Goal: Information Seeking & Learning: Learn about a topic

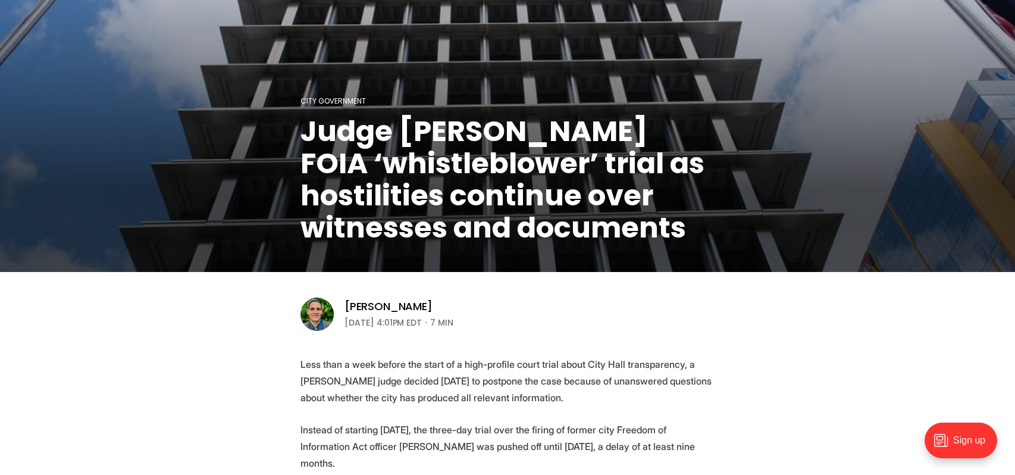
scroll to position [238, 0]
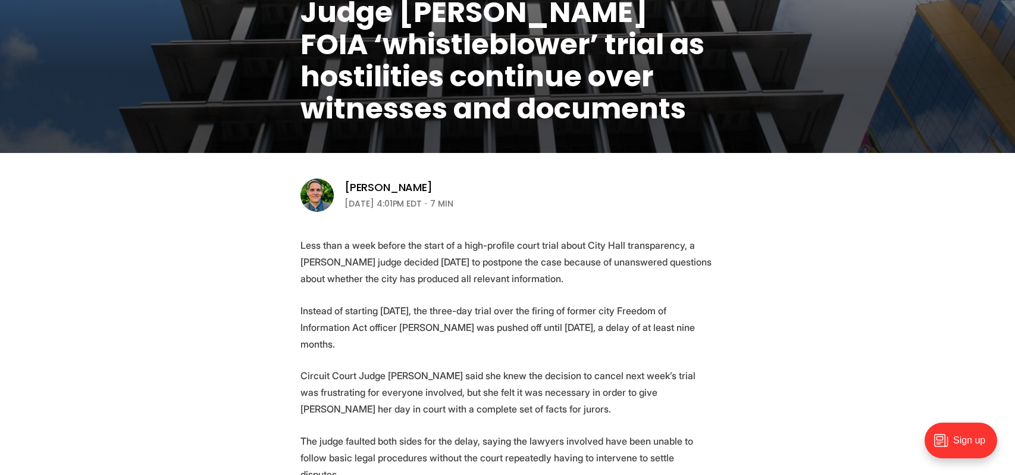
click at [323, 195] on img at bounding box center [317, 195] width 33 height 33
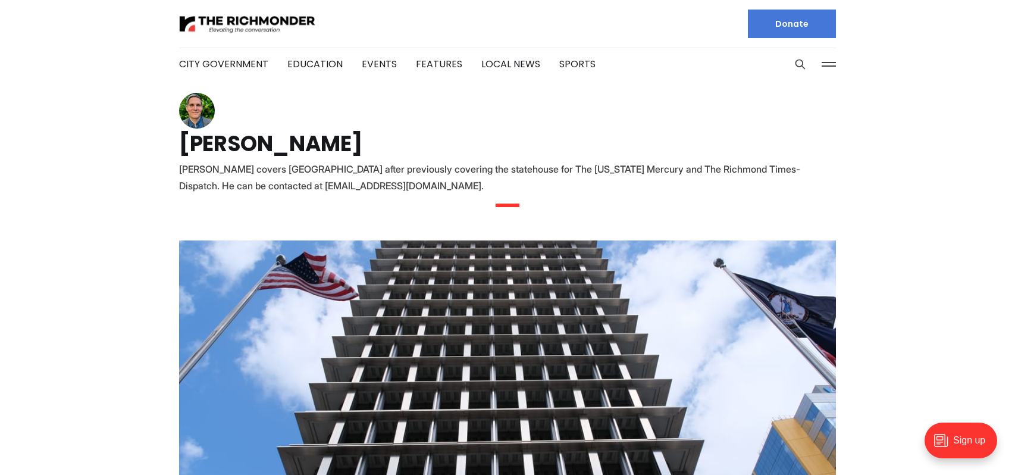
click at [201, 114] on img at bounding box center [197, 111] width 36 height 36
click at [201, 111] on img at bounding box center [197, 111] width 36 height 36
click at [195, 108] on img at bounding box center [197, 111] width 36 height 36
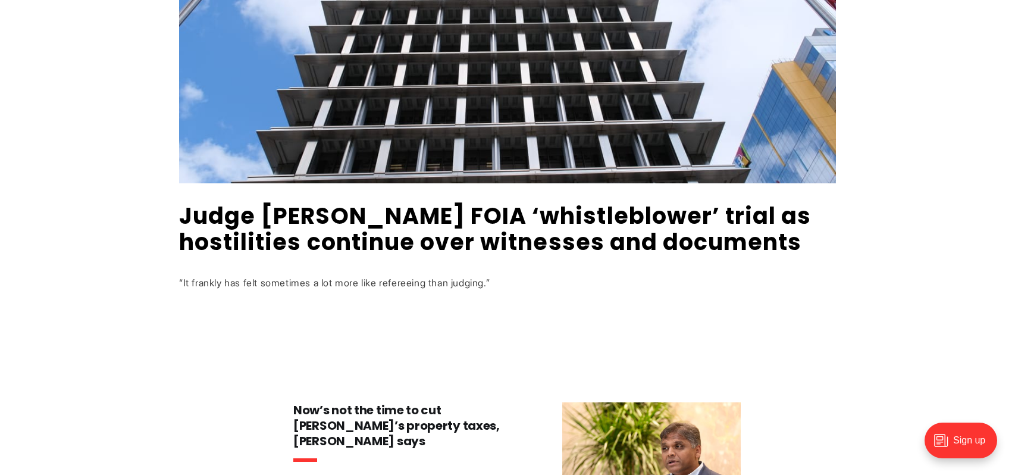
scroll to position [536, 0]
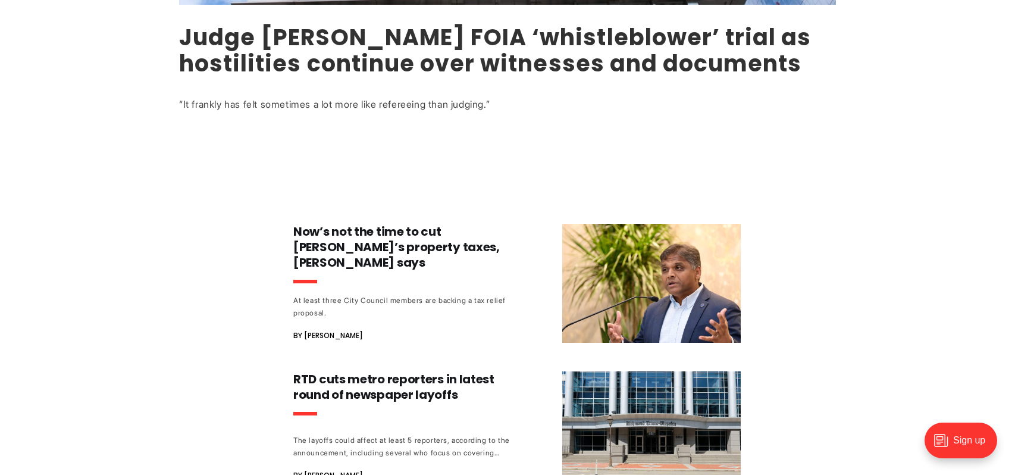
click at [420, 55] on link "Judge [PERSON_NAME] FOIA ‘whistleblower’ trial as hostilities continue over wit…" at bounding box center [495, 50] width 632 height 58
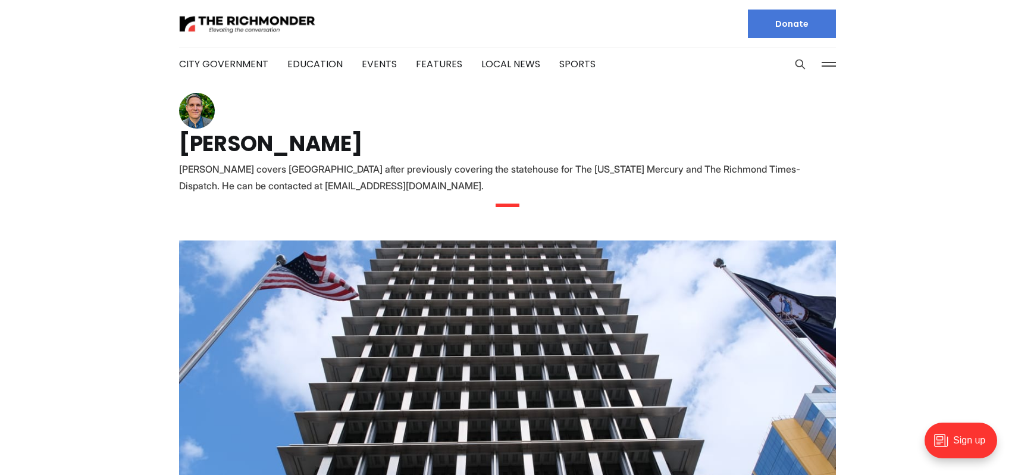
click at [203, 119] on img at bounding box center [197, 111] width 36 height 36
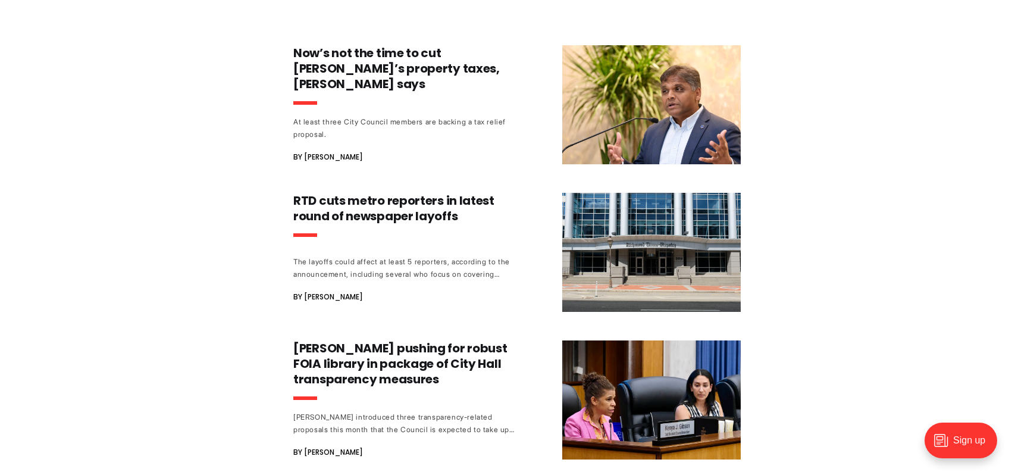
scroll to position [833, 0]
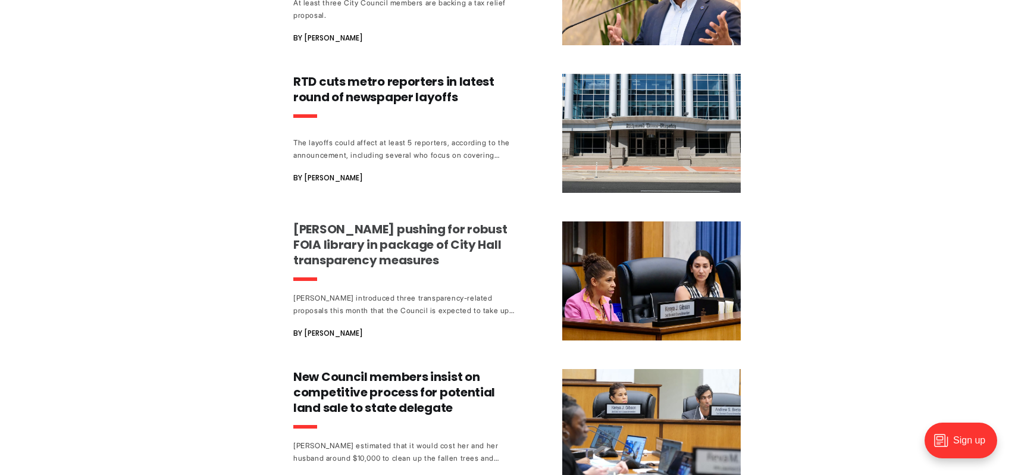
click at [362, 232] on h3 "[PERSON_NAME] pushing for robust FOIA library in package of City Hall transpare…" at bounding box center [403, 244] width 221 height 46
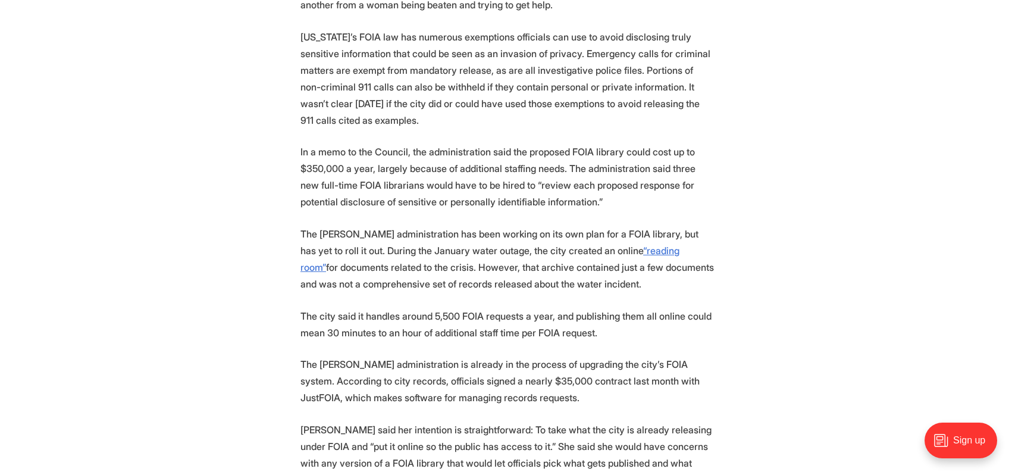
scroll to position [1786, 0]
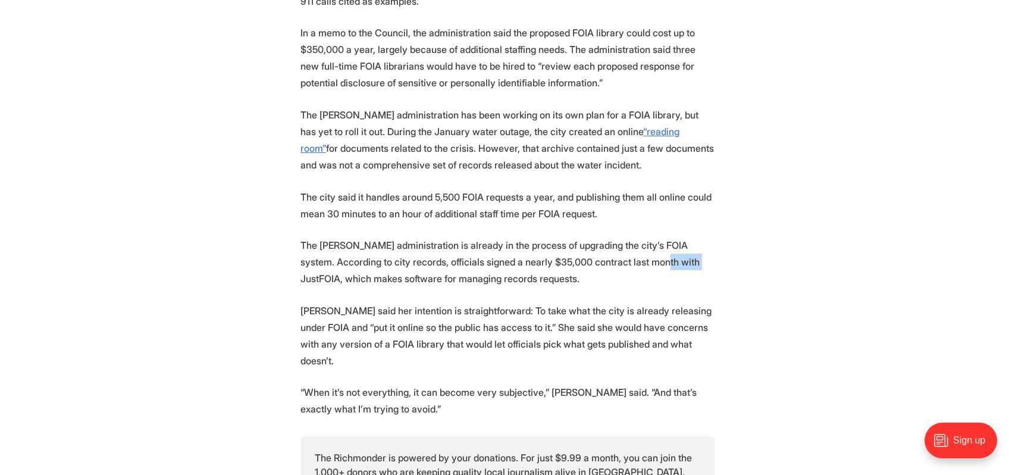
drag, startPoint x: 606, startPoint y: 230, endPoint x: 645, endPoint y: 230, distance: 39.3
click at [645, 237] on p "The [PERSON_NAME] administration is already in the process of upgrading the cit…" at bounding box center [508, 262] width 414 height 50
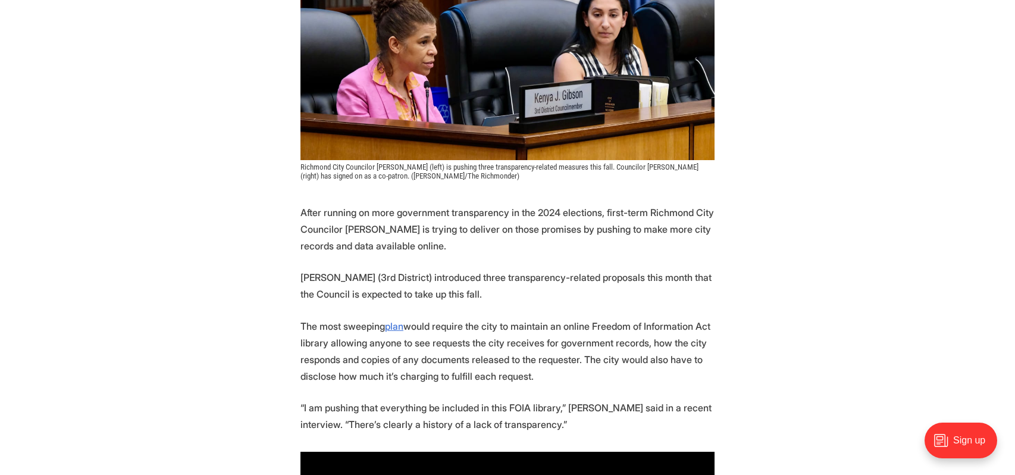
scroll to position [0, 0]
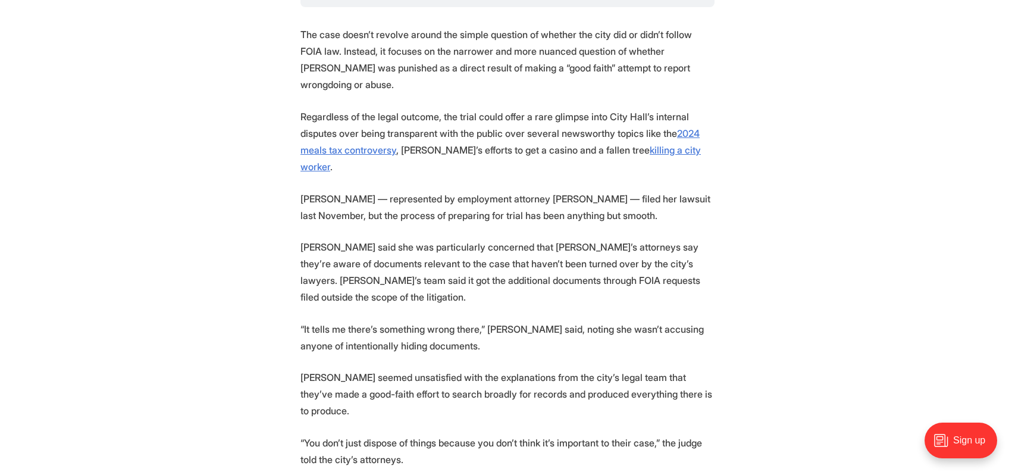
scroll to position [1905, 0]
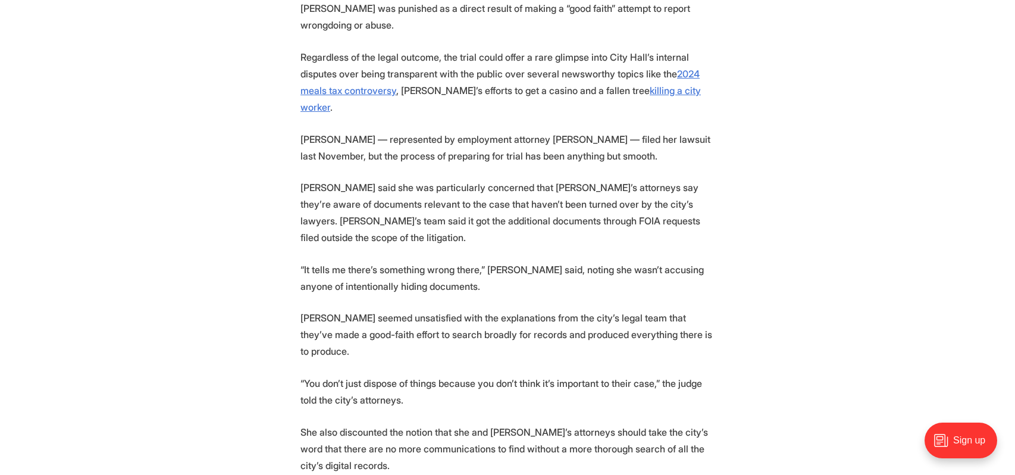
drag, startPoint x: 457, startPoint y: 233, endPoint x: 442, endPoint y: 220, distance: 19.8
click at [442, 310] on p "[PERSON_NAME] seemed unsatisfied with the explanations from the city’s legal te…" at bounding box center [508, 335] width 414 height 50
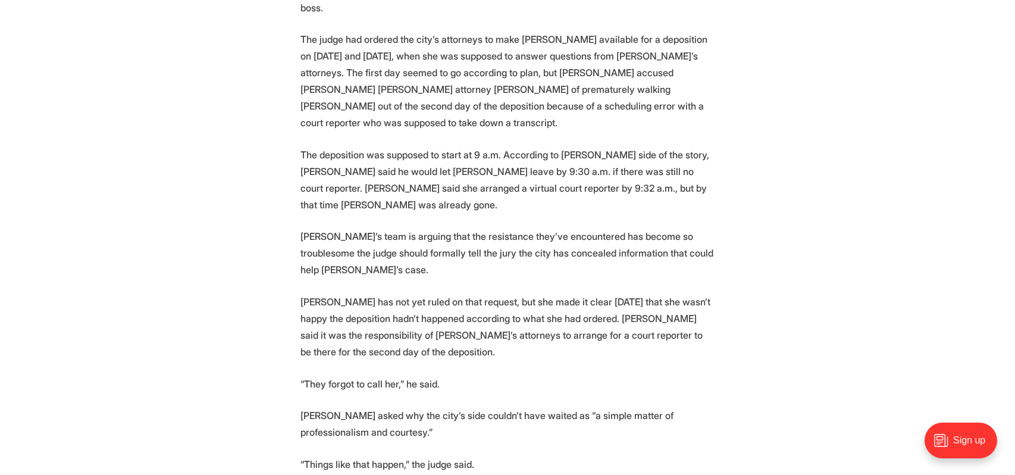
scroll to position [2738, 0]
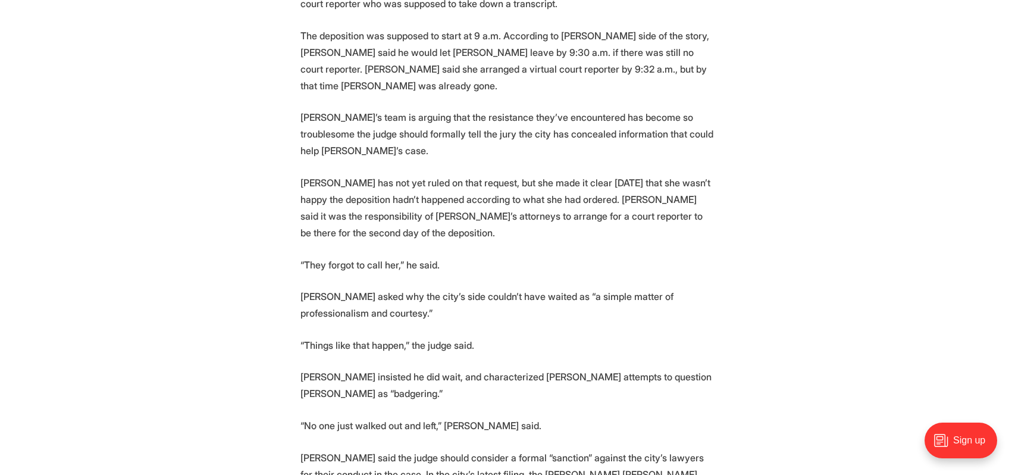
click at [352, 368] on p "[PERSON_NAME] insisted he did wait, and characterized [PERSON_NAME] attempts to…" at bounding box center [508, 384] width 414 height 33
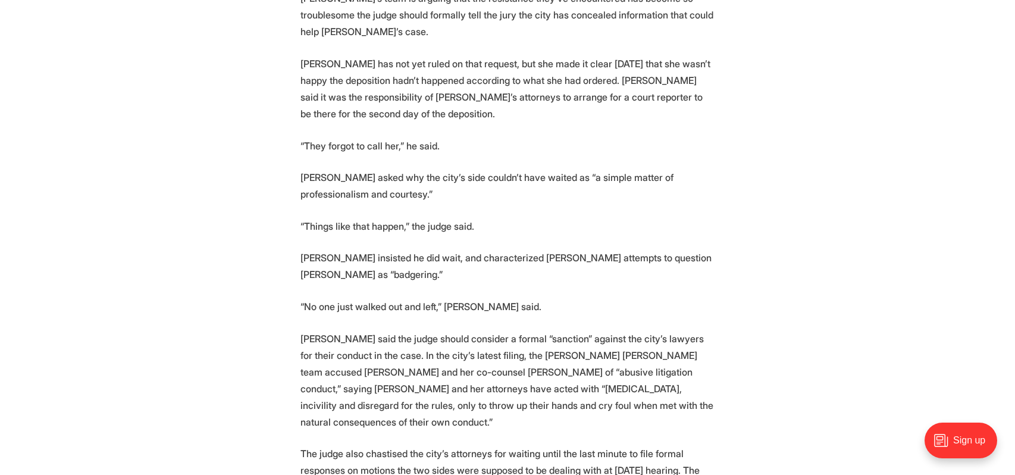
scroll to position [2976, 0]
